Goal: Information Seeking & Learning: Find specific fact

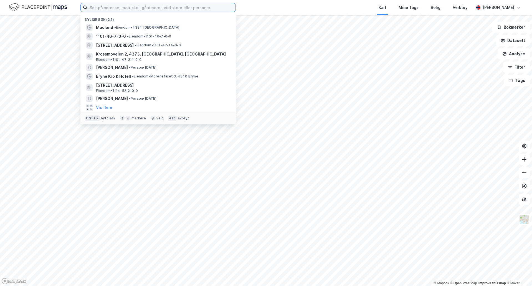
click at [99, 8] on input at bounding box center [161, 7] width 148 height 8
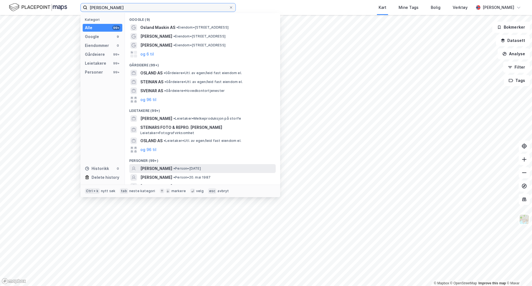
type input "[PERSON_NAME]"
click at [154, 169] on span "[PERSON_NAME]" at bounding box center [156, 168] width 32 height 7
